Goal: Task Accomplishment & Management: Manage account settings

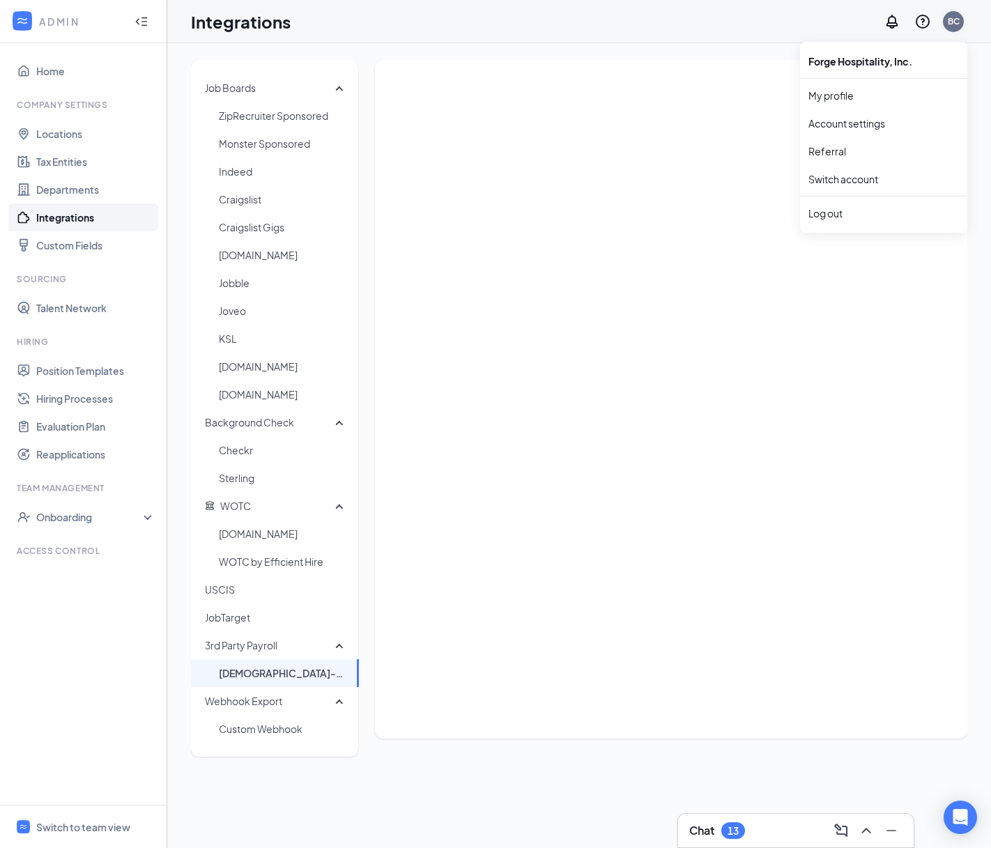
click at [950, 20] on div "BC" at bounding box center [953, 21] width 12 height 12
click at [857, 212] on div "Log out" at bounding box center [883, 213] width 150 height 14
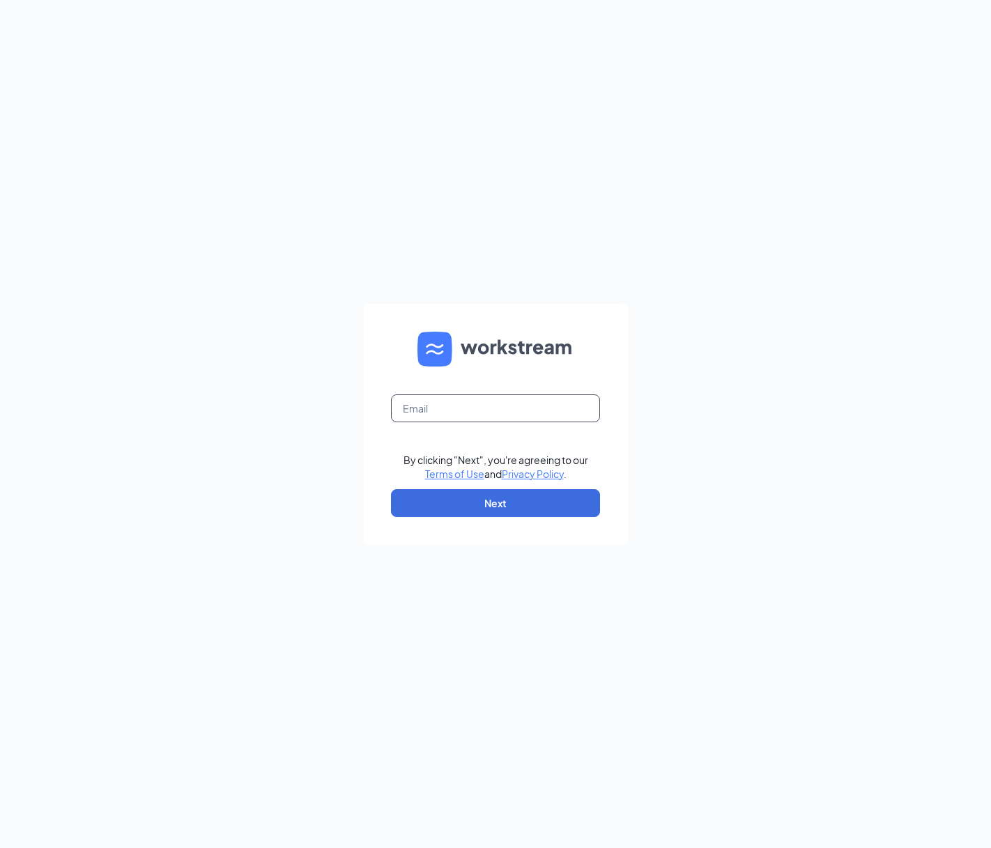
click at [492, 409] on input "text" at bounding box center [495, 408] width 209 height 28
type input "hannahj.eternity@gmail.com"
click at [472, 503] on button "Next" at bounding box center [495, 503] width 209 height 28
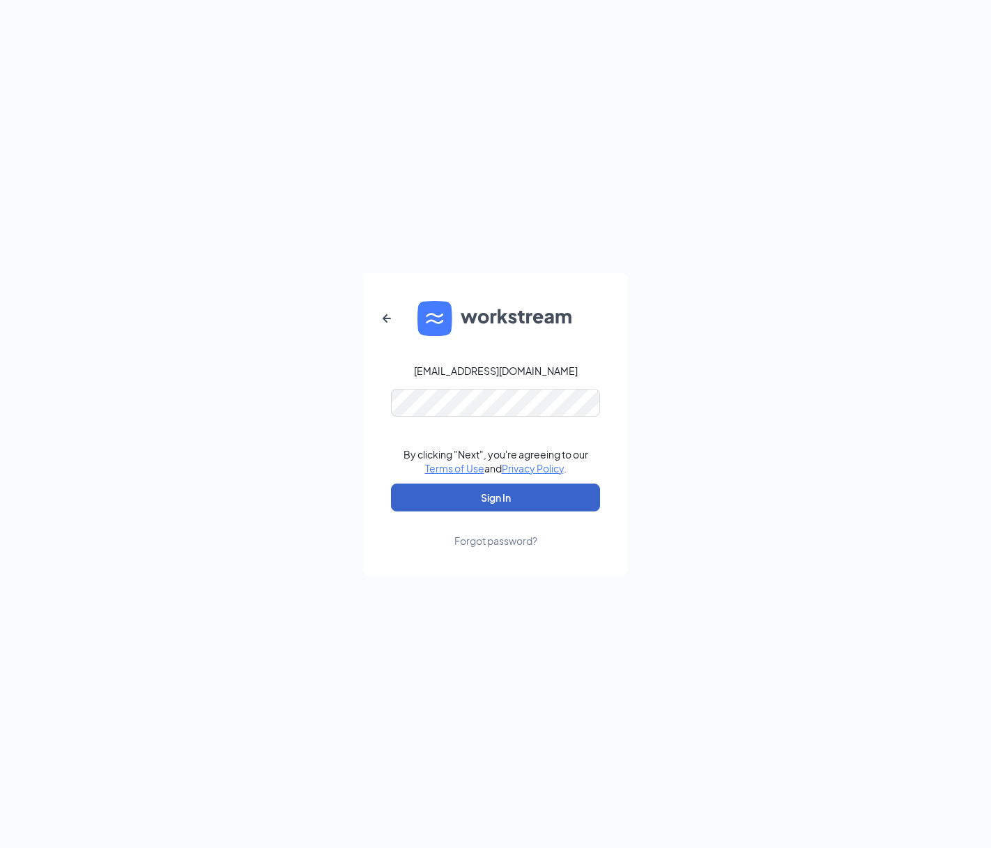
click at [472, 503] on button "Sign In" at bounding box center [495, 497] width 209 height 28
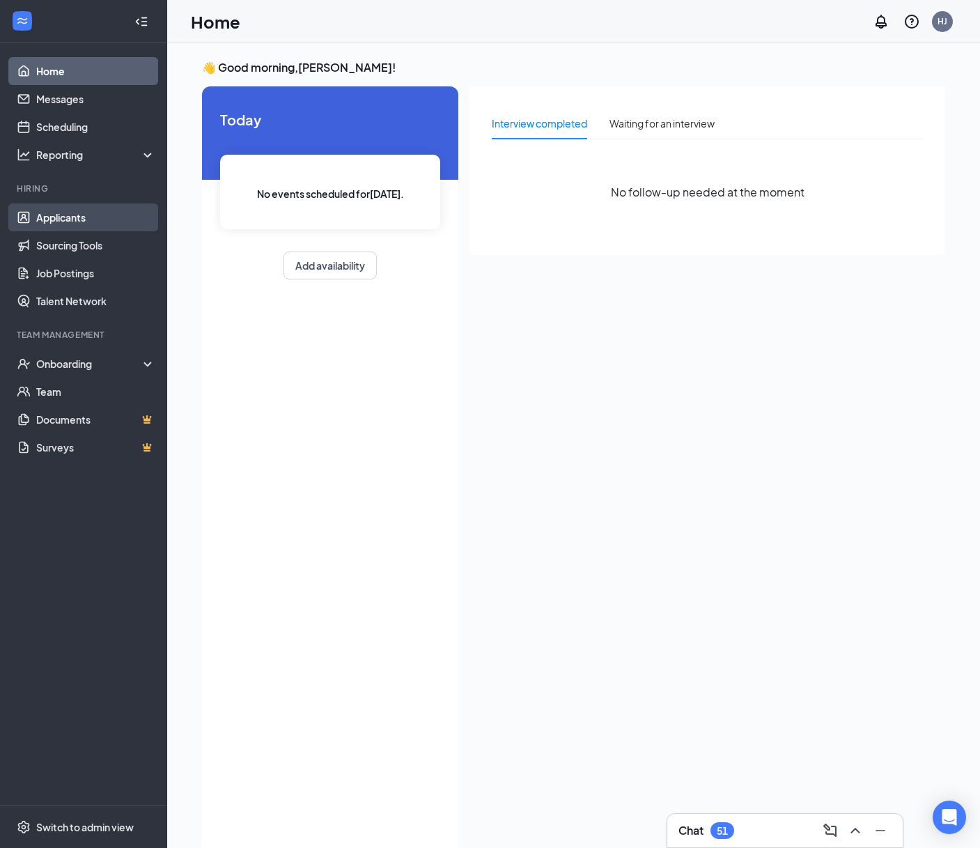
click at [36, 218] on link "Applicants" at bounding box center [95, 217] width 119 height 28
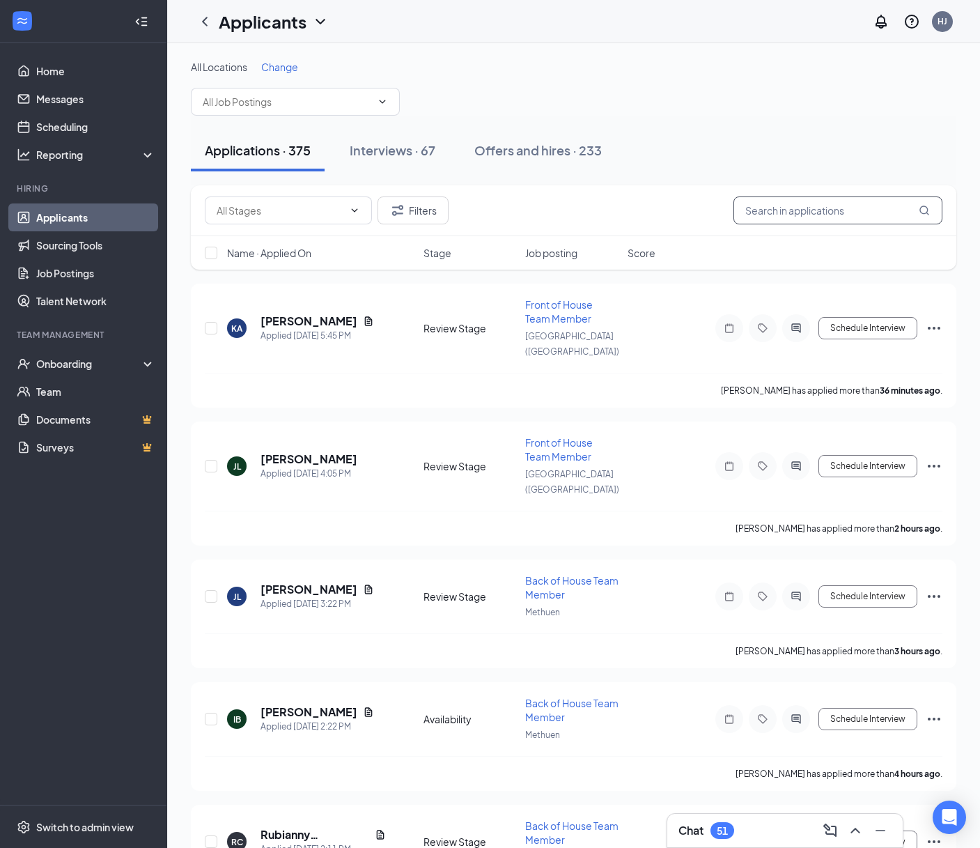
click at [861, 217] on input "text" at bounding box center [837, 210] width 209 height 28
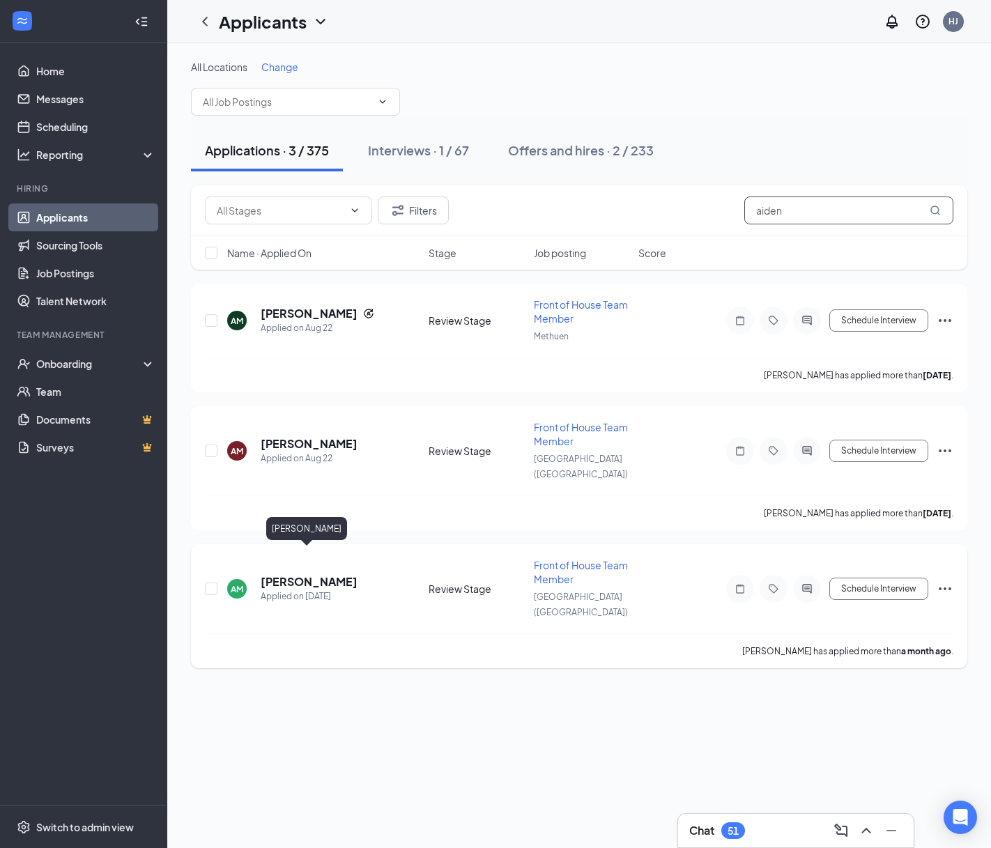
type input "aiden"
click at [283, 574] on h5 "[PERSON_NAME]" at bounding box center [309, 581] width 97 height 15
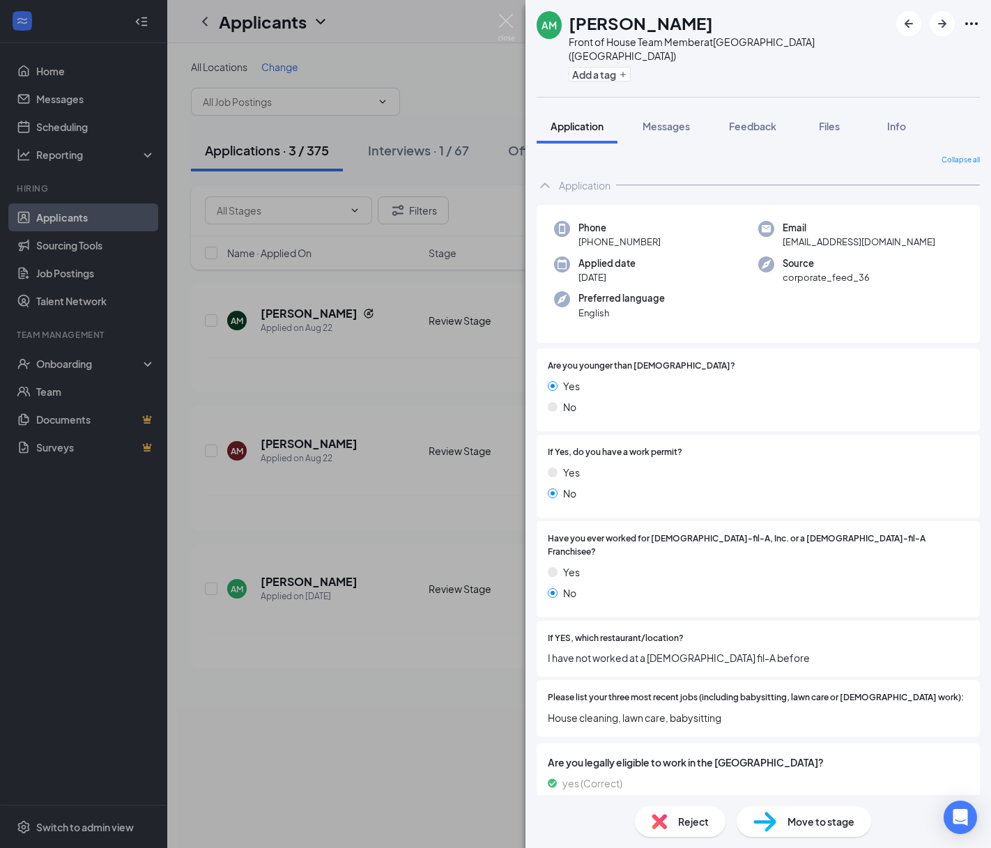
click at [839, 825] on span "Move to stage" at bounding box center [820, 821] width 67 height 15
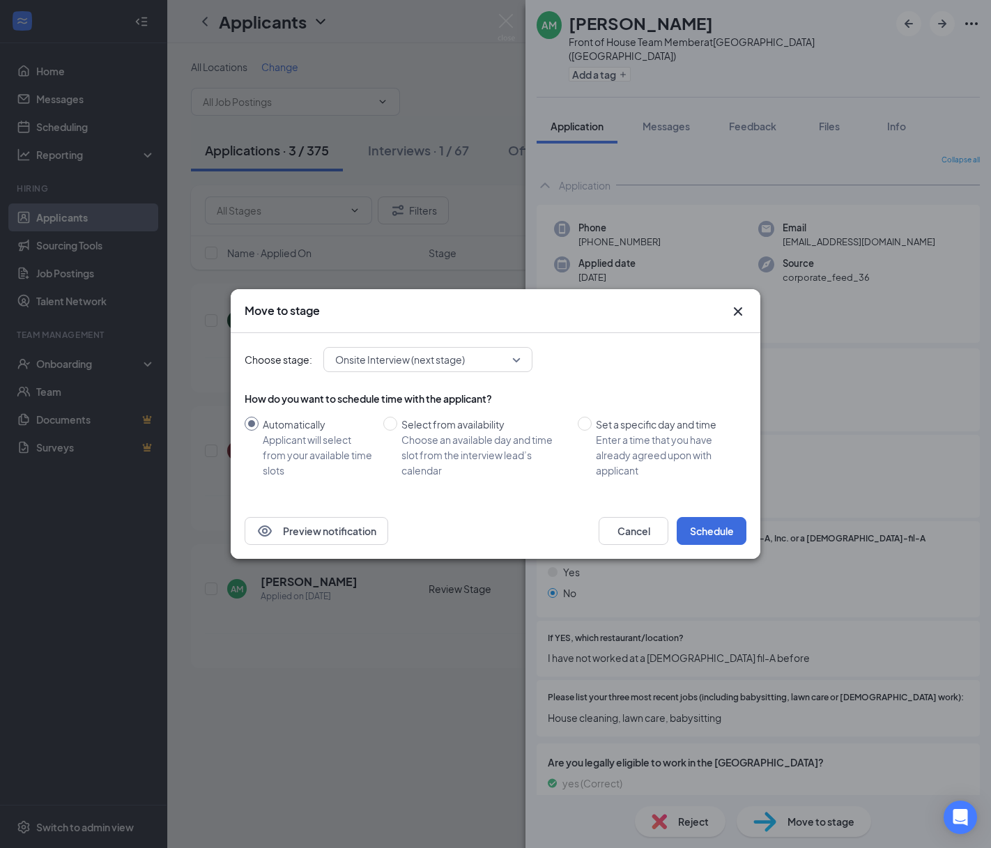
click at [511, 357] on span "Onsite Interview (next stage)" at bounding box center [427, 359] width 185 height 21
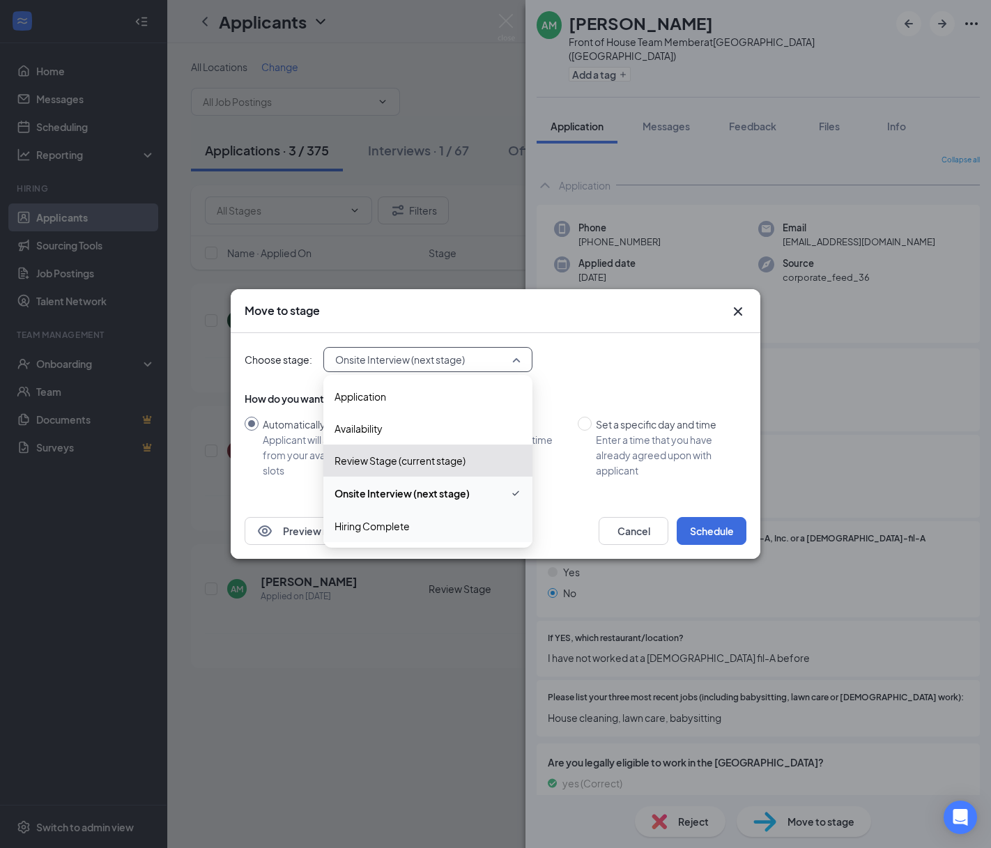
click at [465, 527] on span "Hiring Complete" at bounding box center [427, 525] width 187 height 15
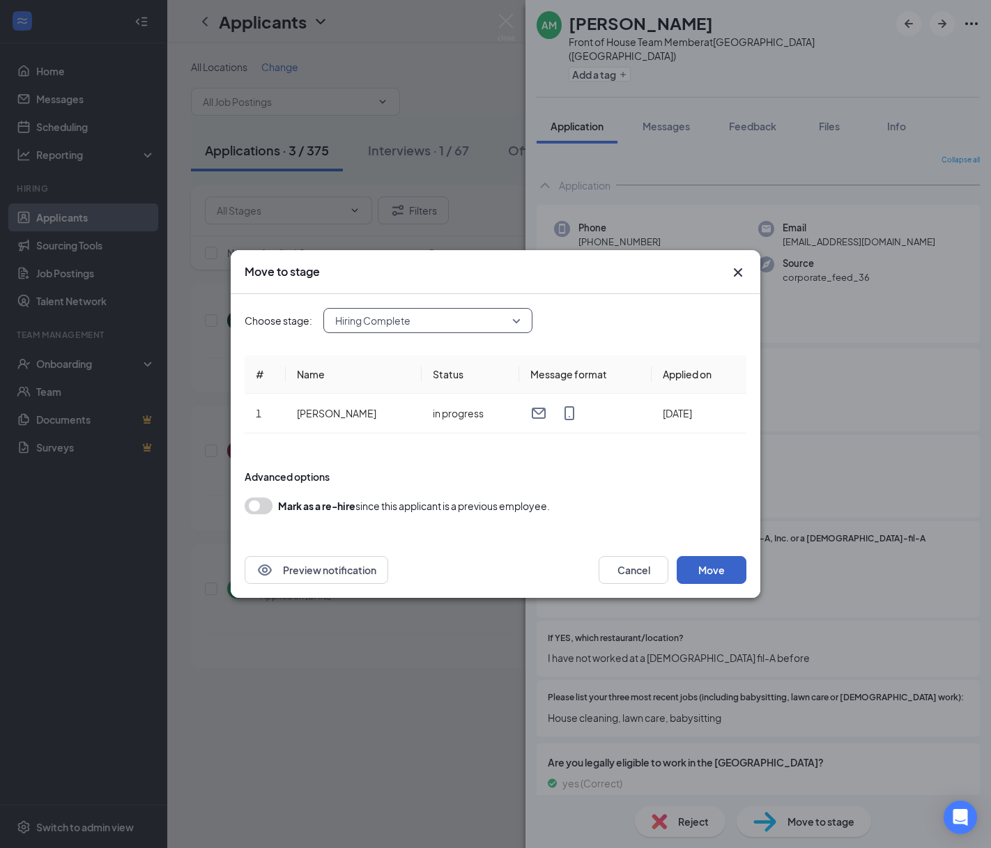
click at [720, 574] on button "Move" at bounding box center [711, 570] width 70 height 28
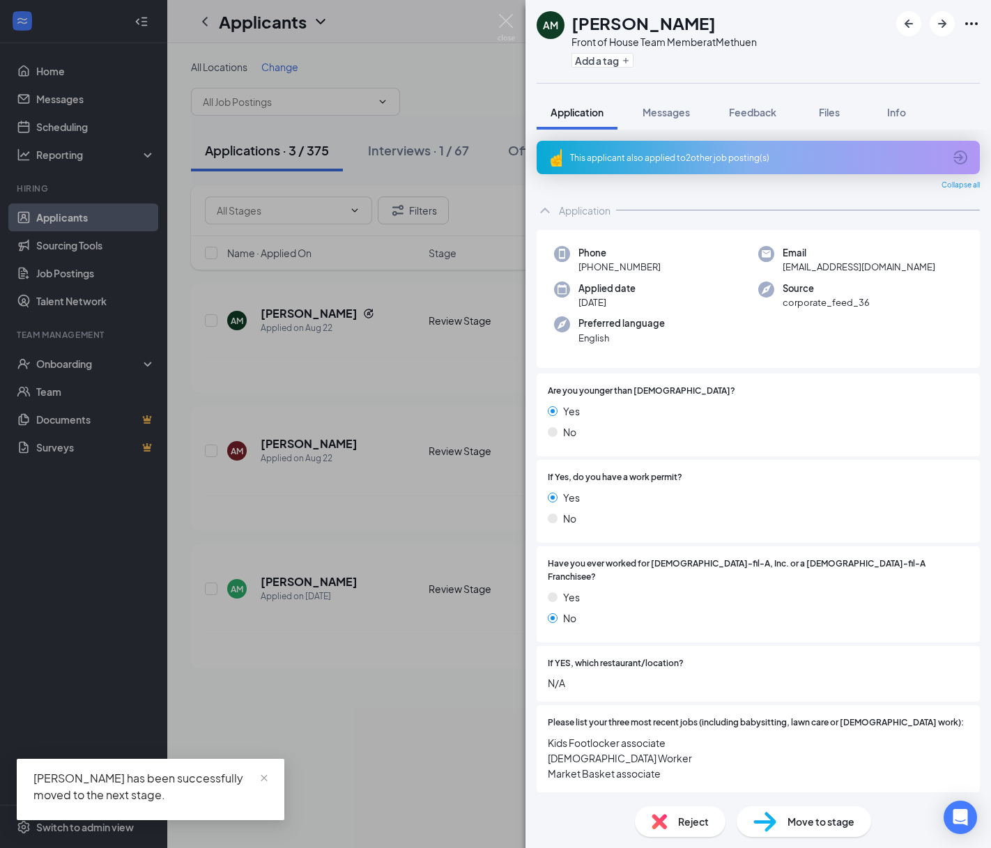
click at [61, 366] on div "AM [PERSON_NAME] Front of House Team Member at Methuen Add a tag Application Me…" at bounding box center [495, 424] width 991 height 848
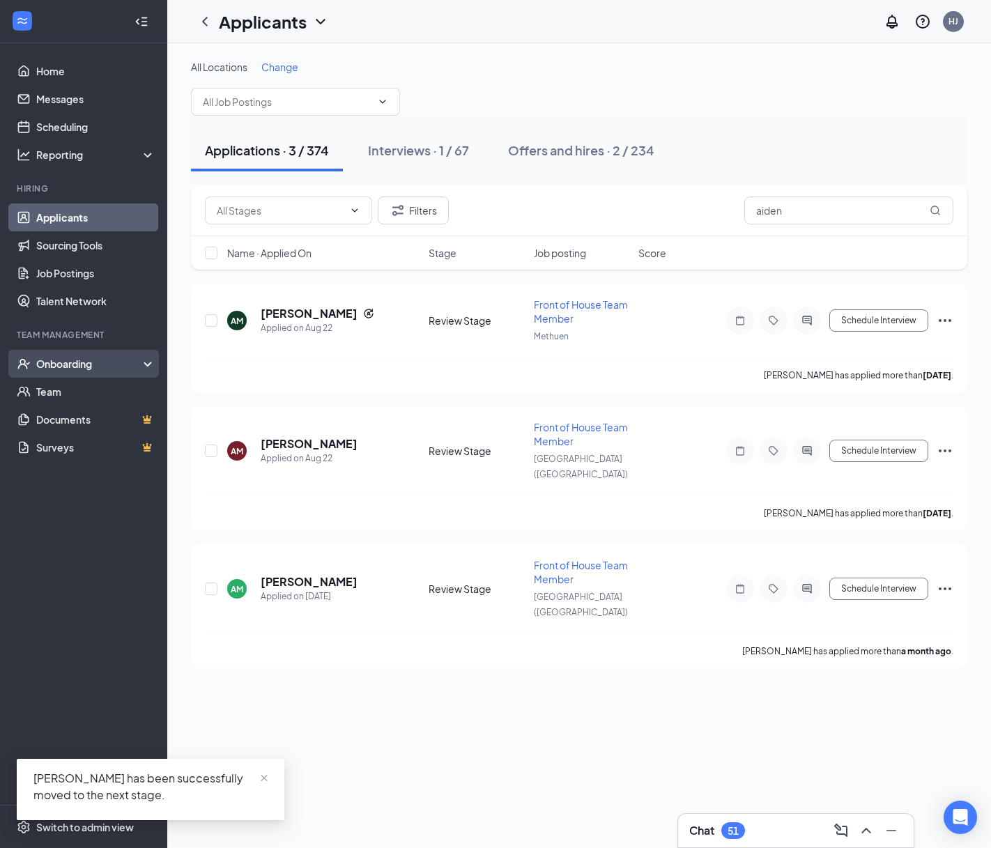
click at [62, 366] on div "Onboarding" at bounding box center [89, 364] width 107 height 14
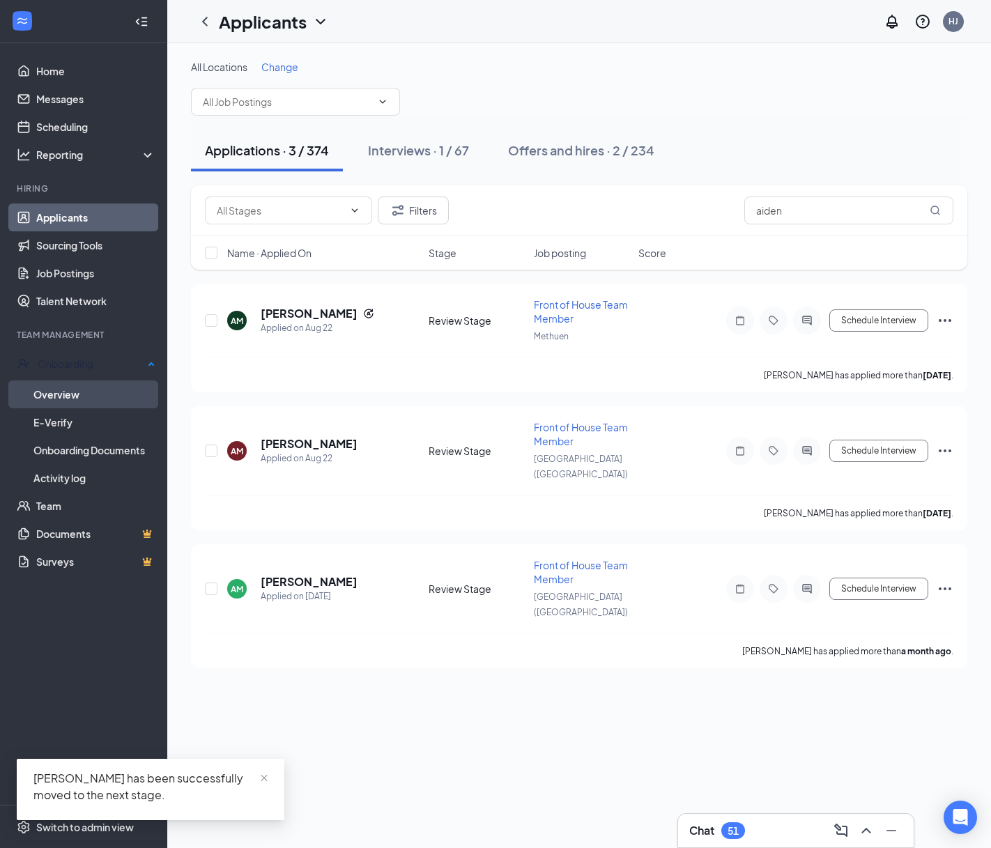
click at [59, 395] on link "Overview" at bounding box center [94, 394] width 122 height 28
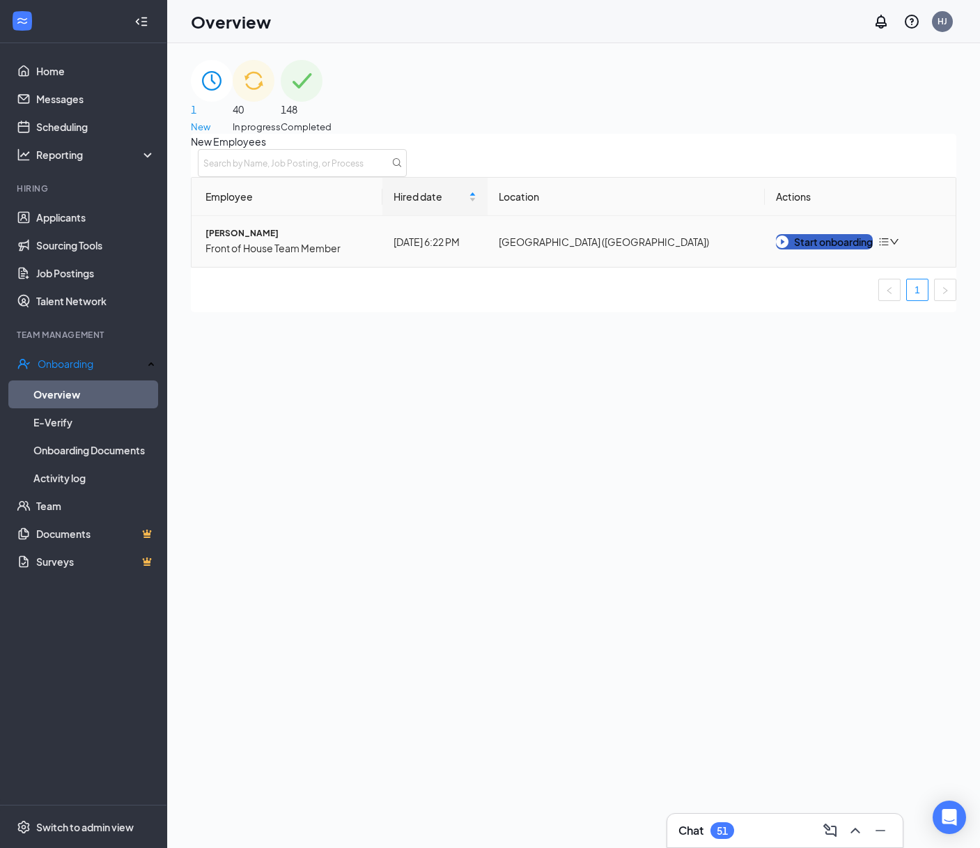
click at [840, 249] on div "Start onboarding" at bounding box center [824, 241] width 97 height 15
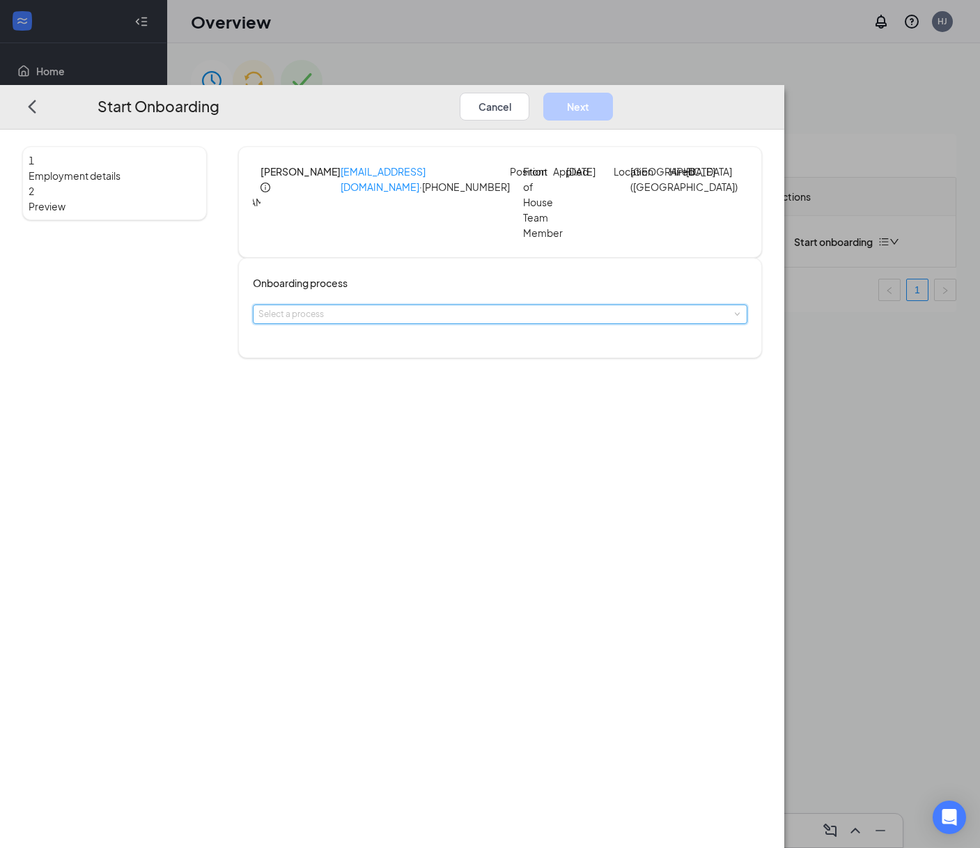
click at [552, 304] on div "Select a process" at bounding box center [500, 314] width 495 height 20
click at [487, 348] on li "NH Onboarding- 4705" at bounding box center [444, 347] width 228 height 23
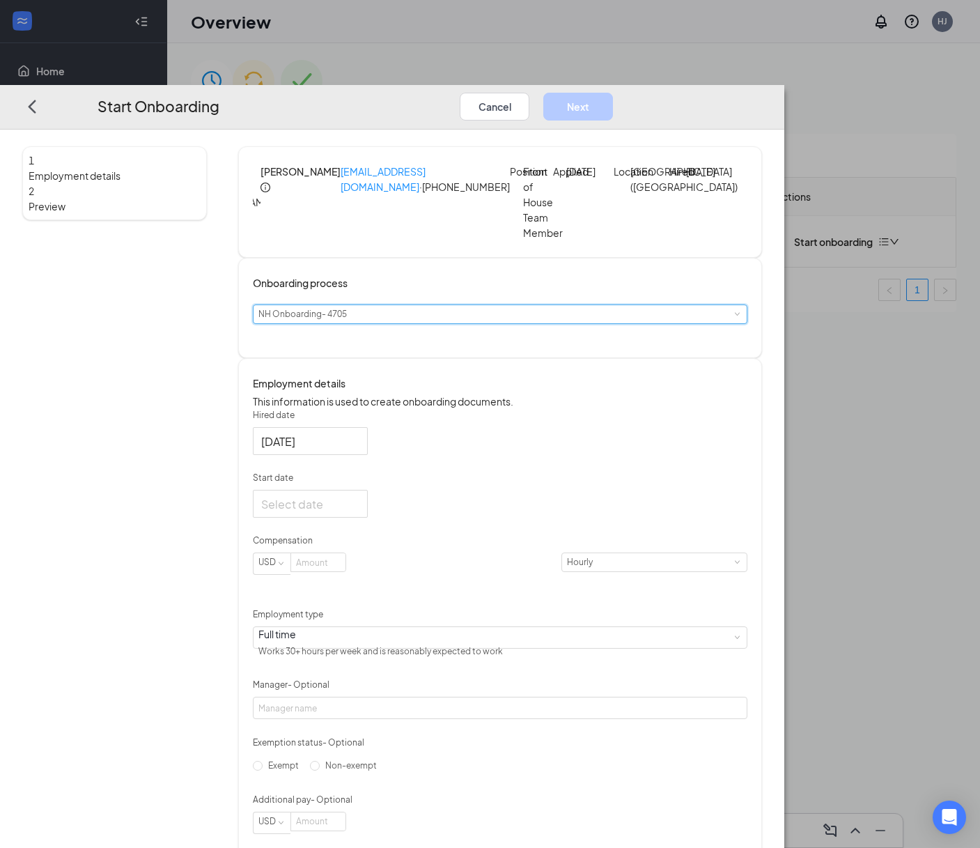
click at [423, 537] on form "Hired date [DATE] Start date Compensation USD [DEMOGRAPHIC_DATA] Employment typ…" at bounding box center [500, 621] width 495 height 425
click at [359, 509] on div at bounding box center [310, 503] width 98 height 17
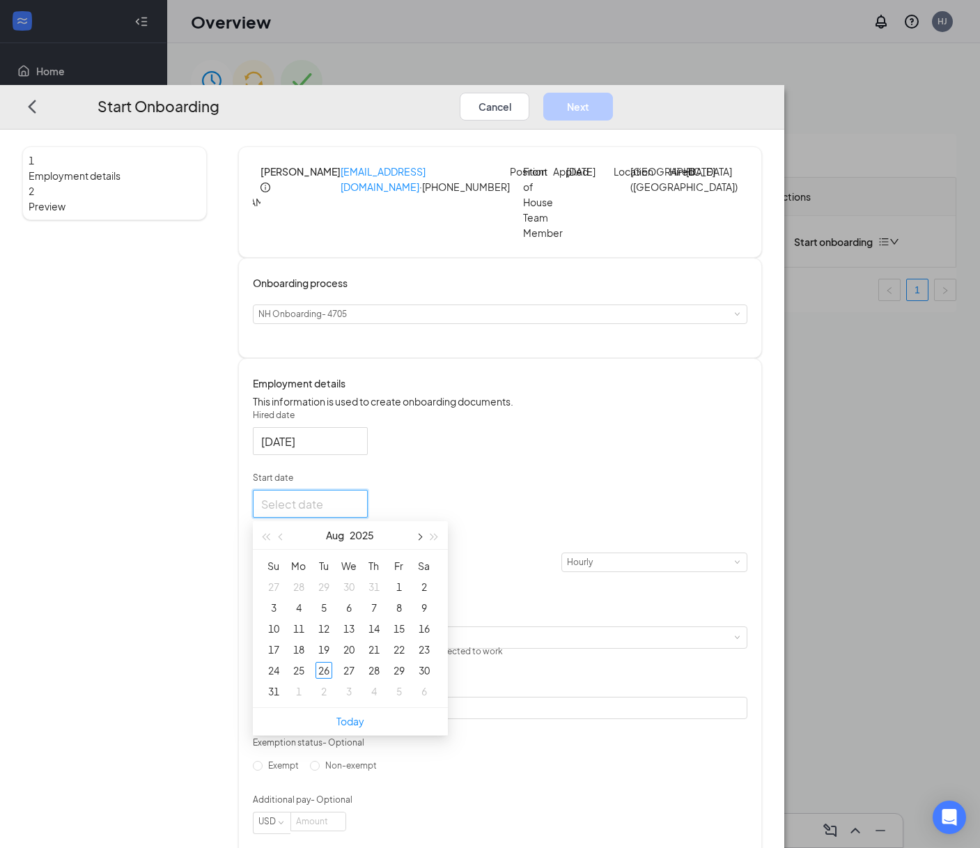
click at [426, 539] on button "button" at bounding box center [418, 535] width 15 height 28
click at [289, 544] on button "button" at bounding box center [281, 535] width 15 height 28
type input "[DATE]"
click at [307, 651] on div "22" at bounding box center [298, 649] width 17 height 17
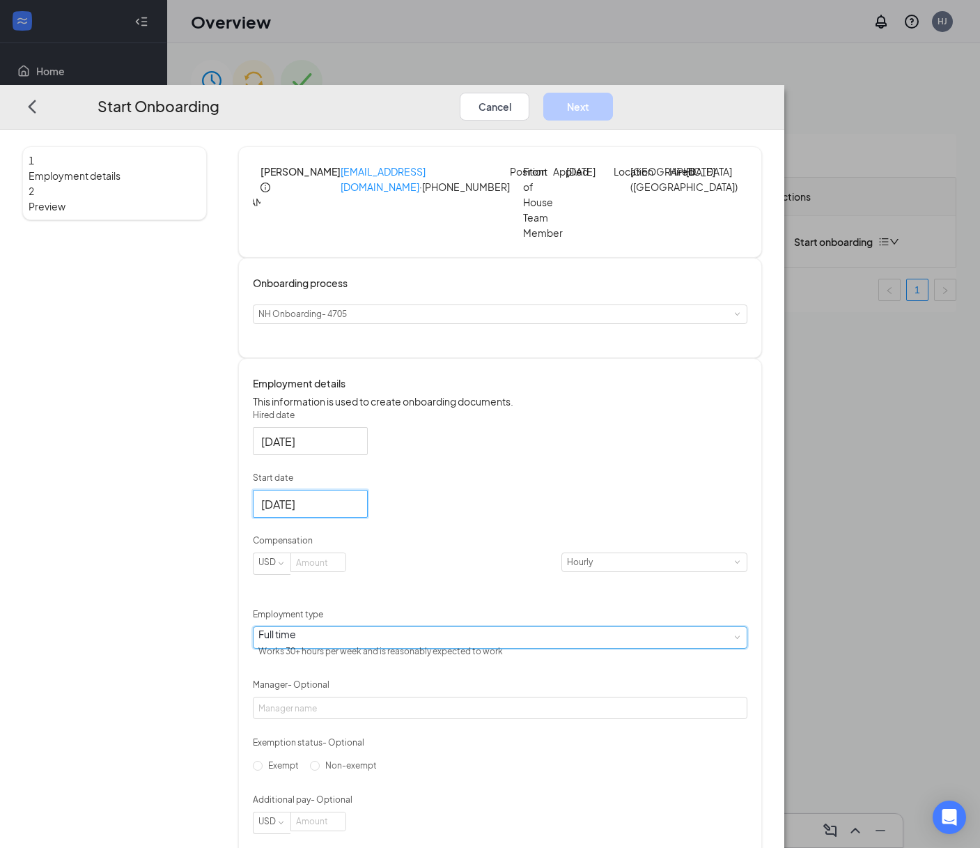
click at [433, 642] on div "Full time Works 30+ hours per week and is reasonably expected to work" at bounding box center [499, 637] width 483 height 21
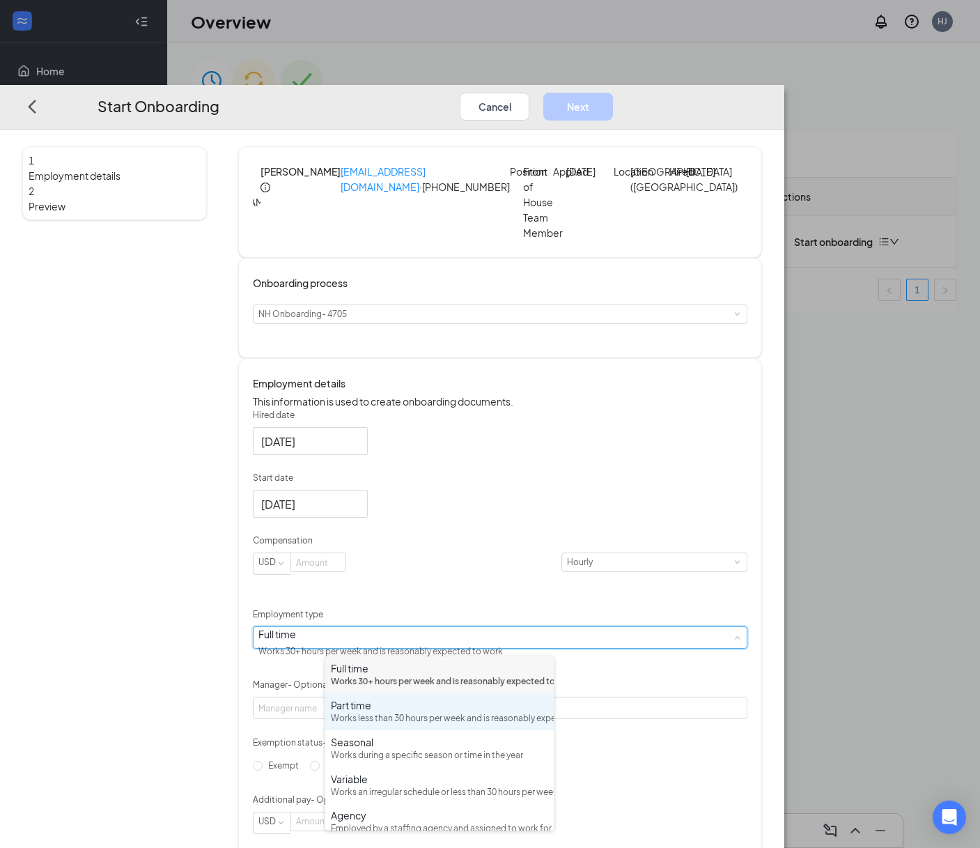
click at [407, 725] on div "Works less than 30 hours per week and is reasonably expected to work" at bounding box center [439, 718] width 217 height 13
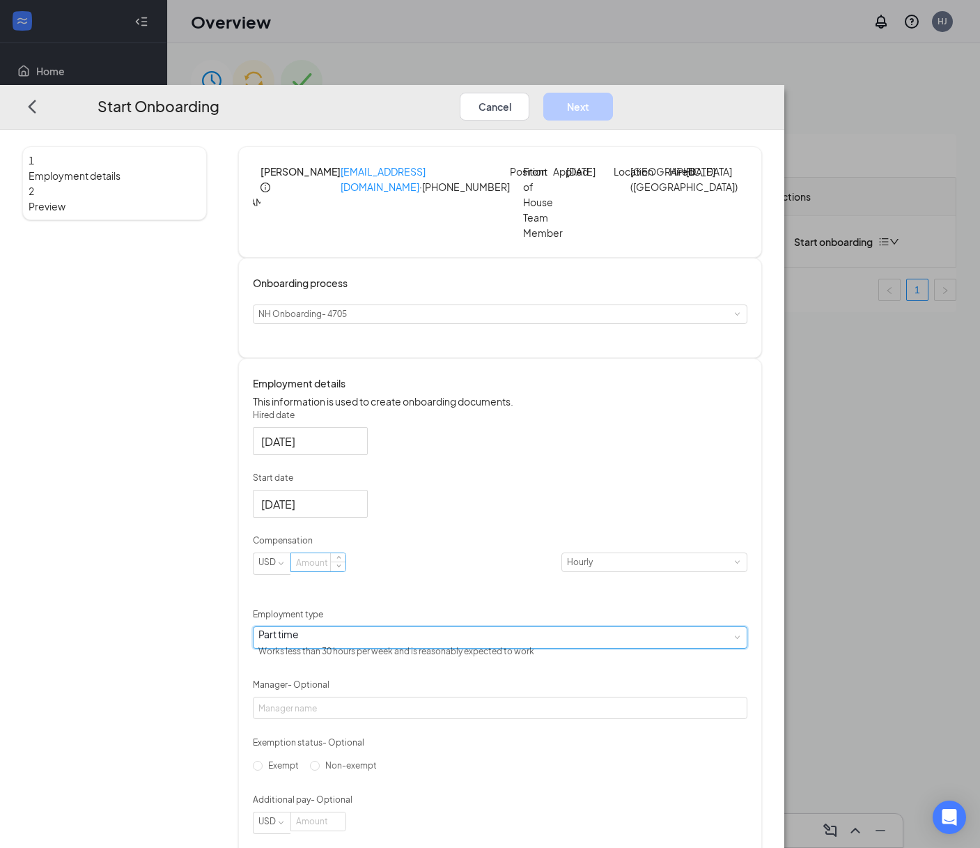
click at [345, 571] on input at bounding box center [318, 562] width 54 height 18
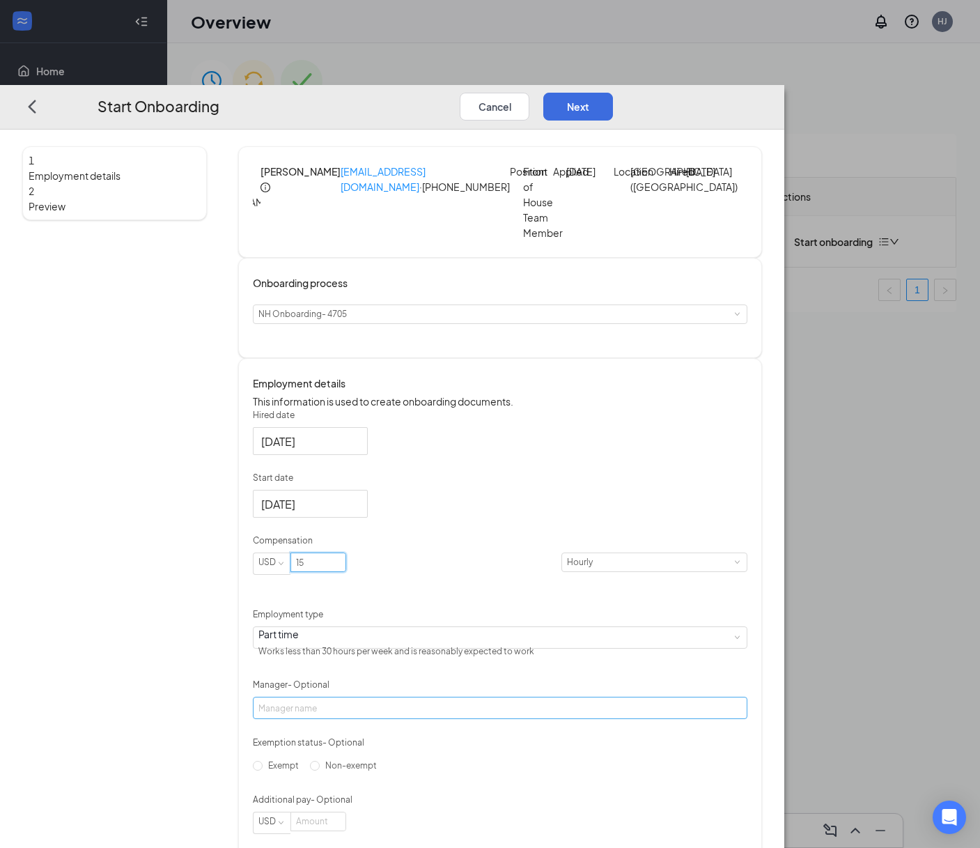
type input "15"
click at [371, 716] on input "Manager - Optional" at bounding box center [500, 708] width 495 height 22
type input "Tuscan Leadership"
click at [613, 92] on button "Next" at bounding box center [578, 106] width 70 height 28
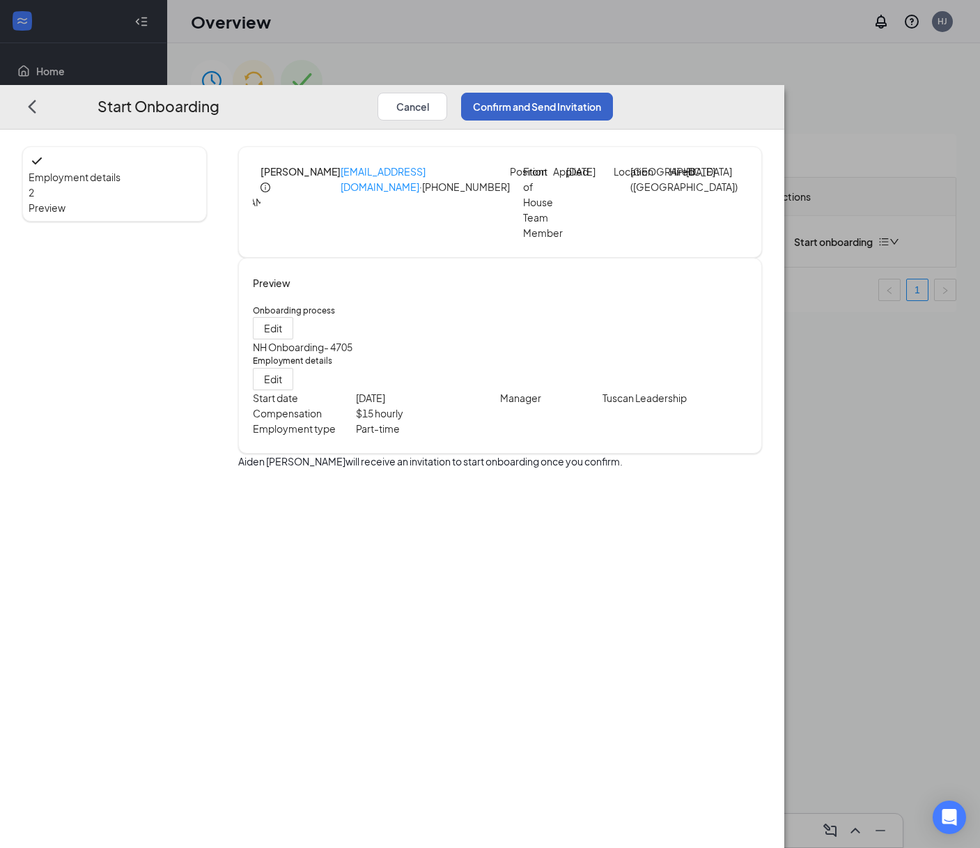
click at [613, 92] on button "Confirm and Send Invitation" at bounding box center [537, 106] width 152 height 28
